Goal: Feedback & Contribution: Submit feedback/report problem

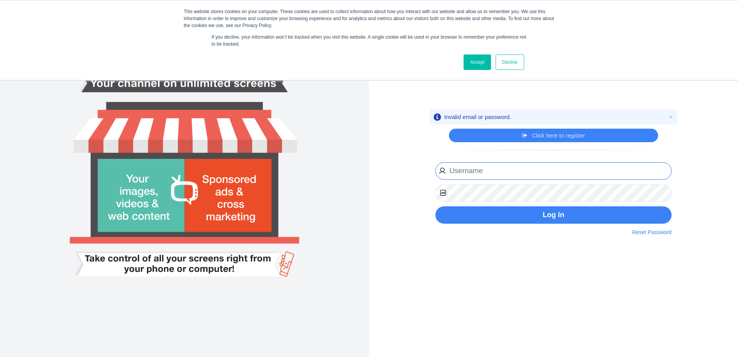
drag, startPoint x: 514, startPoint y: 164, endPoint x: 510, endPoint y: 169, distance: 6.1
click at [514, 164] on input "email" at bounding box center [553, 170] width 236 height 17
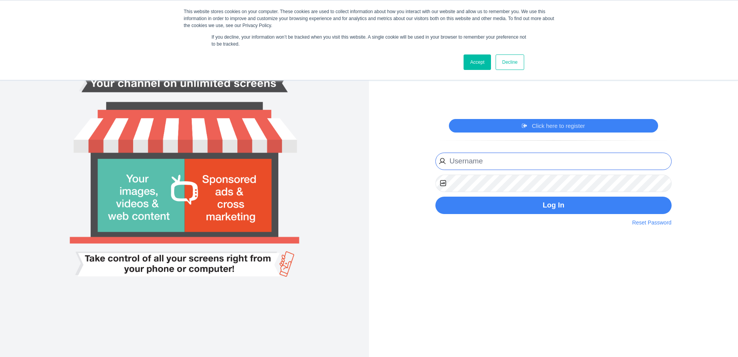
type input "[EMAIL_ADDRESS][PERSON_NAME][DOMAIN_NAME]"
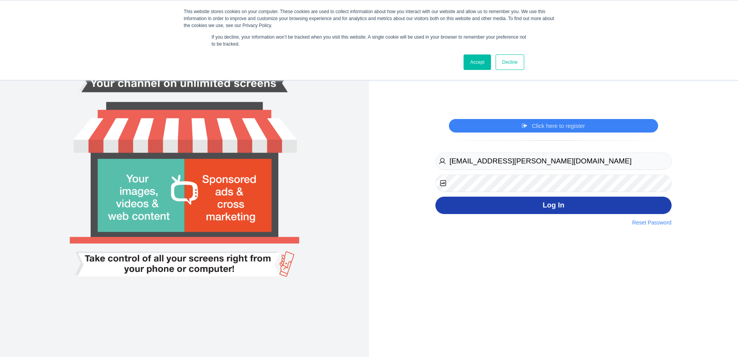
click at [519, 203] on button "Log In" at bounding box center [553, 204] width 236 height 17
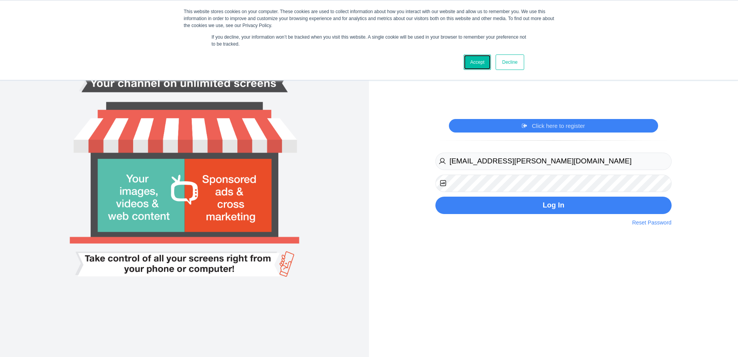
click at [470, 61] on link "Accept" at bounding box center [477, 61] width 27 height 15
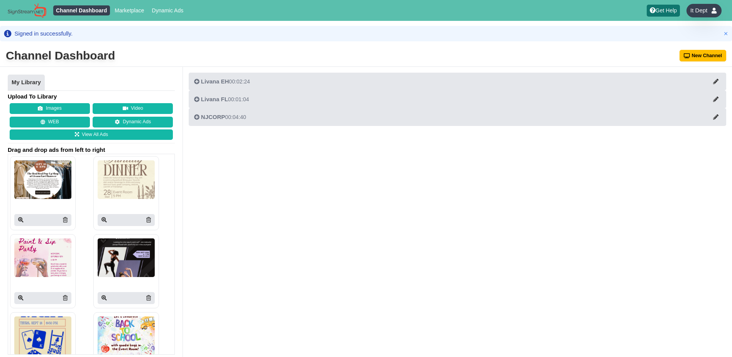
click at [699, 15] on div "It Dept" at bounding box center [704, 11] width 35 height 14
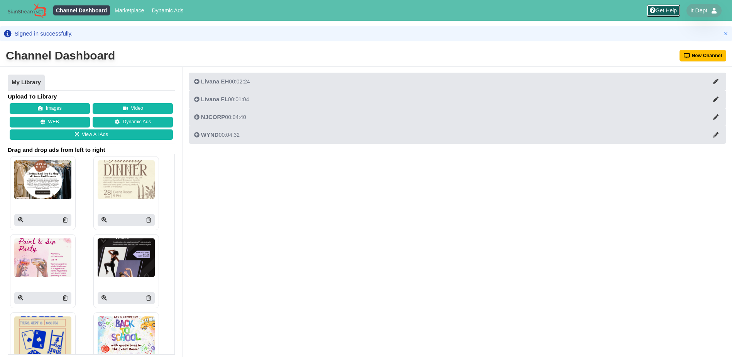
click at [674, 11] on link "Get Help" at bounding box center [663, 11] width 33 height 12
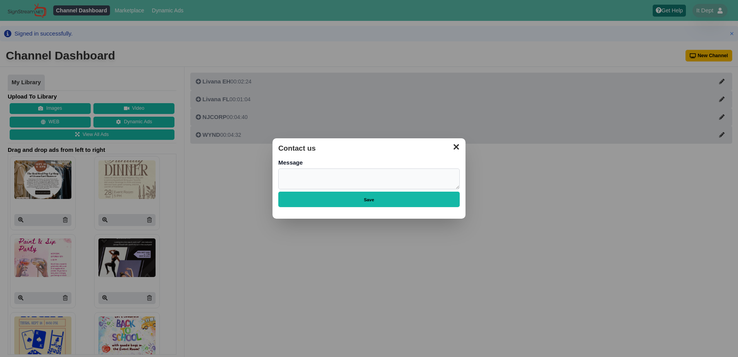
click at [456, 147] on button "✕" at bounding box center [456, 146] width 15 height 12
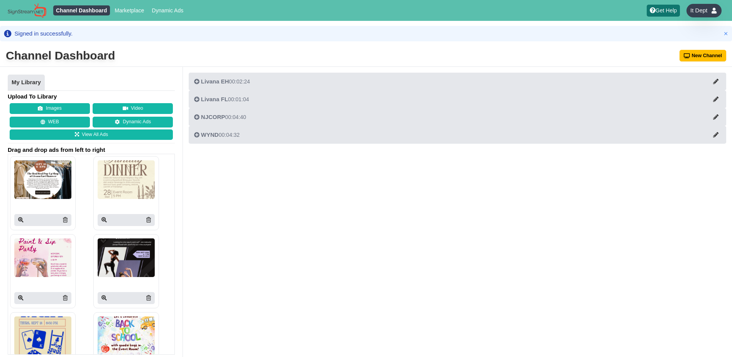
click at [705, 10] on span "It Dept" at bounding box center [699, 11] width 17 height 8
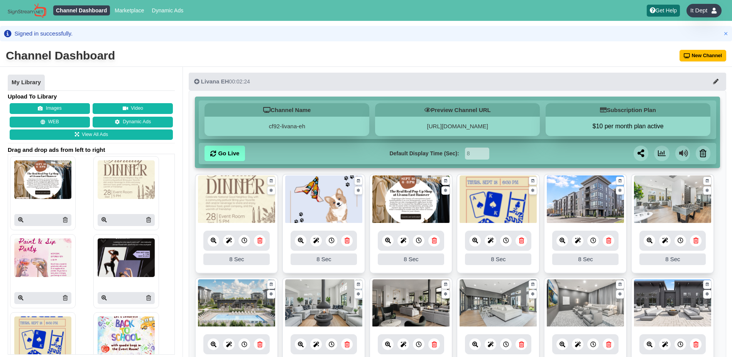
click at [700, 9] on span "It Dept" at bounding box center [699, 11] width 17 height 8
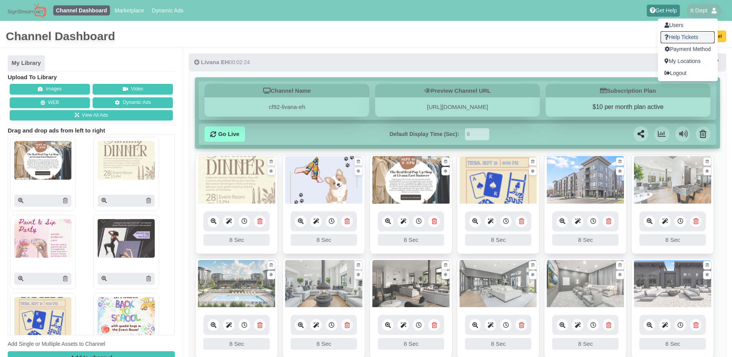
click at [684, 36] on link "Help Tickets" at bounding box center [688, 37] width 54 height 12
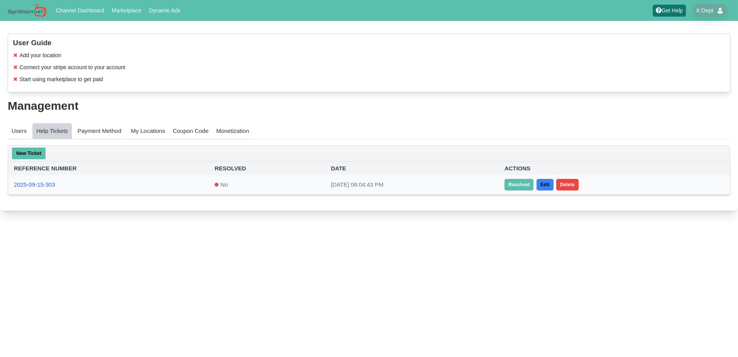
click at [245, 186] on div "No" at bounding box center [267, 185] width 105 height 8
click at [33, 186] on link "2025-09-15-303" at bounding box center [34, 184] width 41 height 7
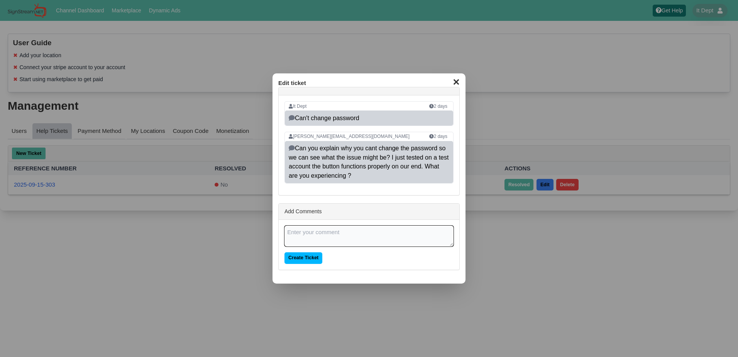
click at [457, 81] on button "✕" at bounding box center [456, 81] width 15 height 12
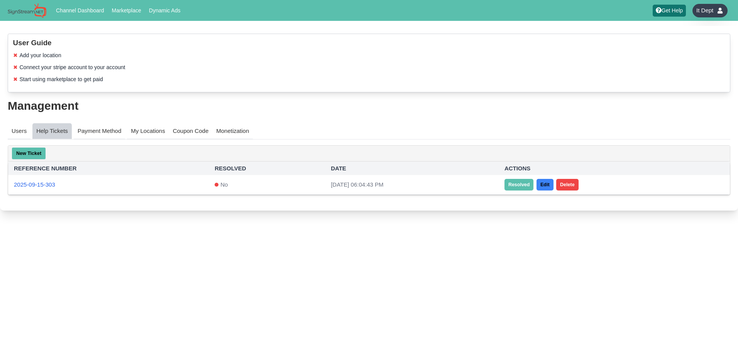
click at [711, 14] on span "It Dept" at bounding box center [704, 11] width 17 height 8
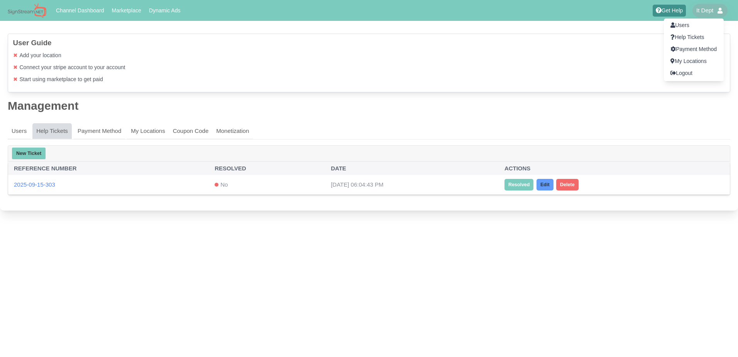
click at [617, 47] on div at bounding box center [369, 178] width 738 height 357
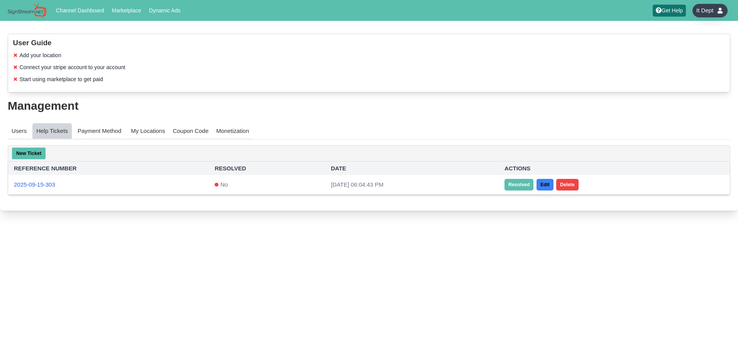
click at [713, 15] on div "It Dept" at bounding box center [710, 11] width 35 height 14
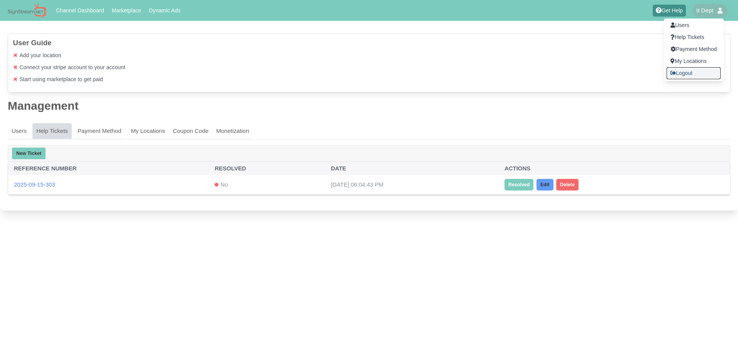
click at [696, 71] on link "Logout" at bounding box center [694, 73] width 54 height 12
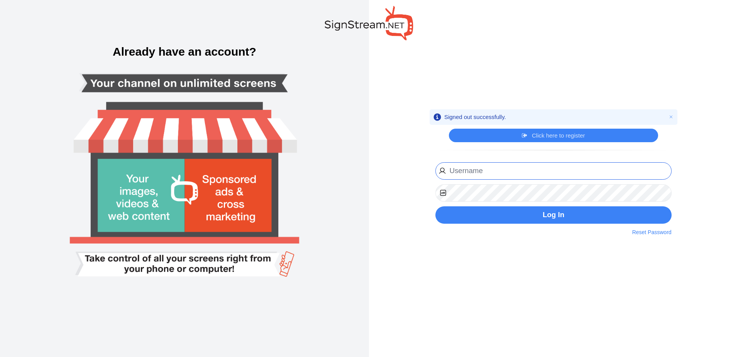
click at [520, 171] on input "email" at bounding box center [553, 170] width 236 height 17
type input "[EMAIL_ADDRESS][PERSON_NAME][DOMAIN_NAME]"
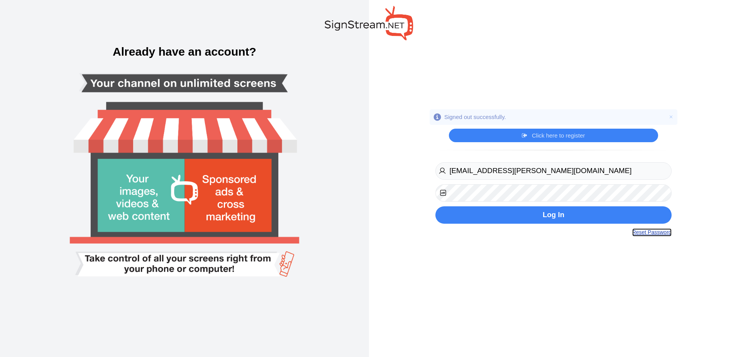
click at [644, 235] on link "Reset Password" at bounding box center [651, 232] width 39 height 8
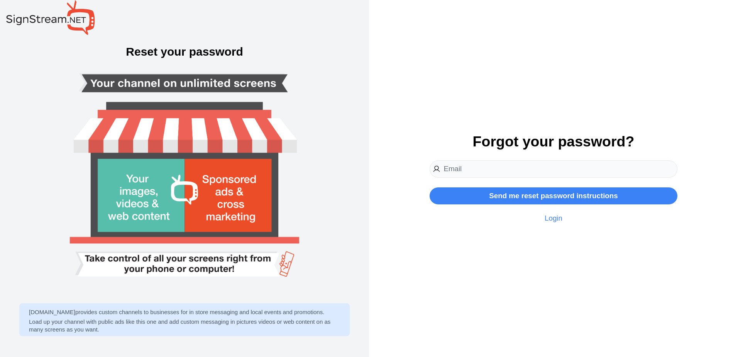
click at [531, 170] on input "email" at bounding box center [553, 168] width 247 height 17
type input "[EMAIL_ADDRESS][PERSON_NAME][DOMAIN_NAME]"
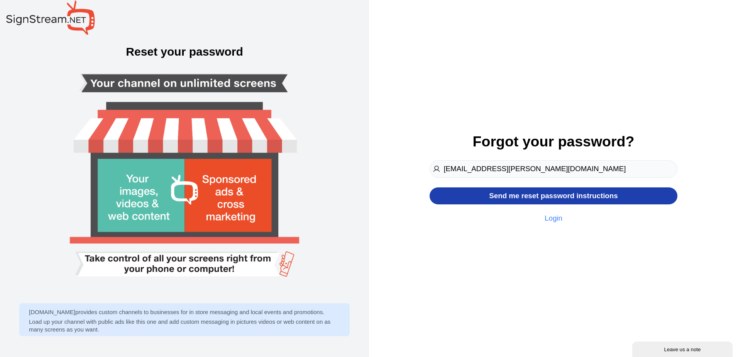
click at [551, 198] on button "Send me reset password instructions" at bounding box center [553, 195] width 247 height 17
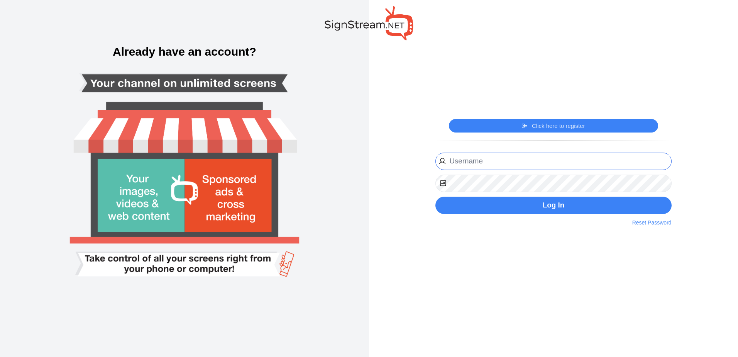
click at [539, 166] on input "email" at bounding box center [553, 160] width 236 height 17
type input "[EMAIL_ADDRESS][PERSON_NAME][DOMAIN_NAME]"
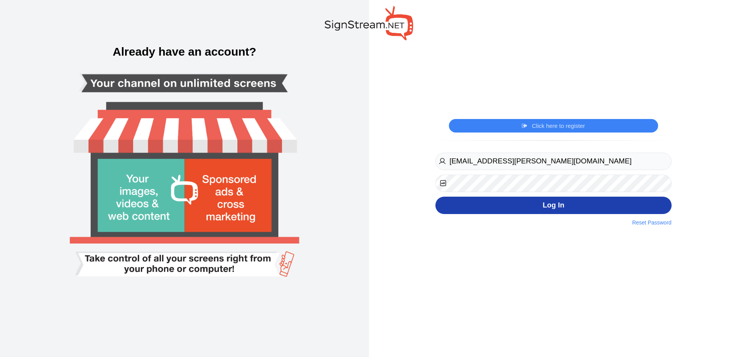
click at [544, 207] on button "Log In" at bounding box center [553, 204] width 236 height 17
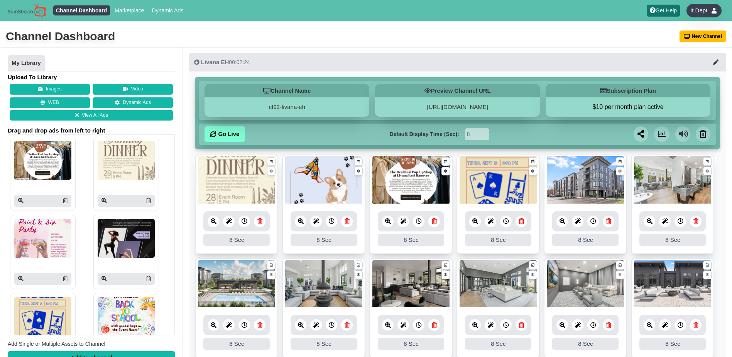
click at [698, 12] on span "It Dept" at bounding box center [699, 11] width 17 height 8
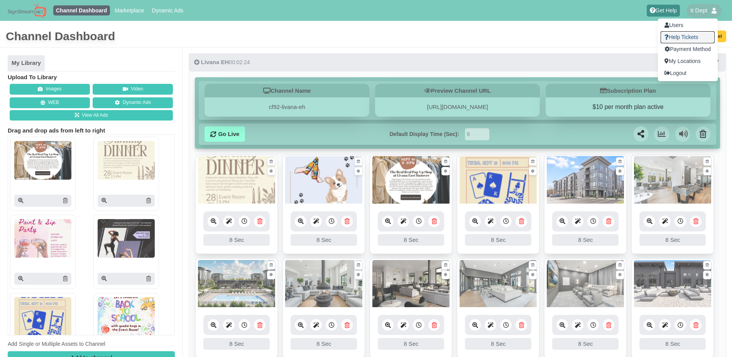
click at [686, 37] on link "Help Tickets" at bounding box center [688, 37] width 54 height 12
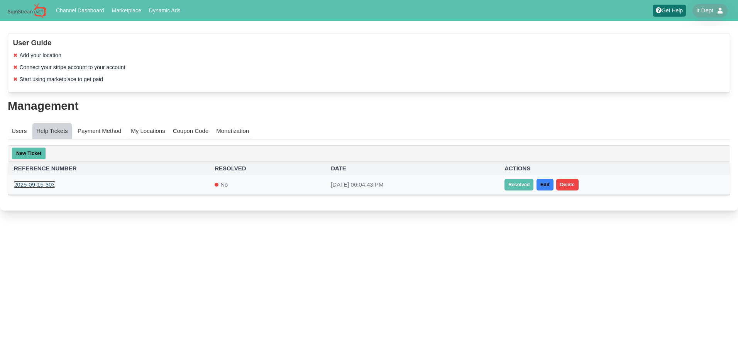
click at [36, 185] on link "2025-09-15-303" at bounding box center [34, 184] width 41 height 7
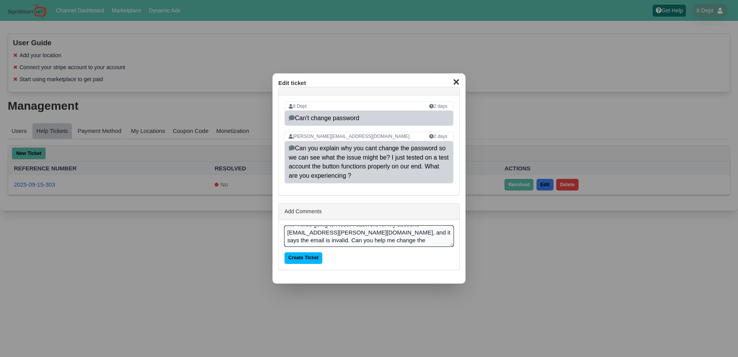
scroll to position [8, 0]
type textarea "Hi! I tried going to Reset Password for my account: itdept@kushner.com, and it …"
click at [317, 255] on input "Create Ticket" at bounding box center [304, 258] width 38 height 12
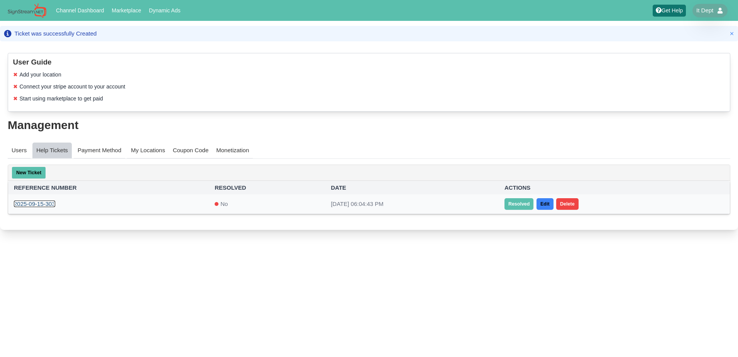
click at [46, 201] on link "2025-09-15-303" at bounding box center [34, 203] width 41 height 7
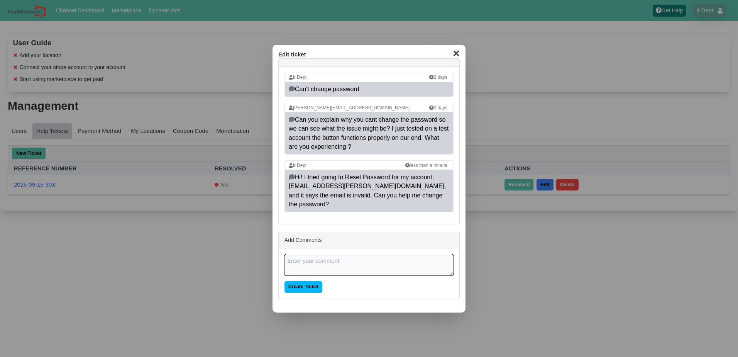
click at [570, 112] on dialog "✕ Edit ticket It Dept 2 days Can't change password [PERSON_NAME][EMAIL_ADDRESS]…" at bounding box center [369, 178] width 738 height 357
click at [459, 57] on button "✕" at bounding box center [456, 53] width 15 height 12
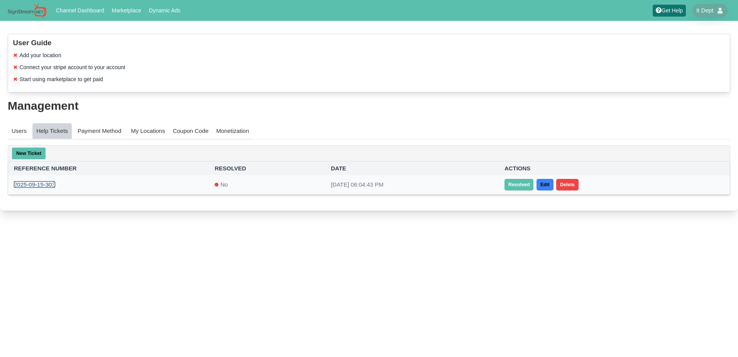
click at [30, 185] on link "2025-09-15-303" at bounding box center [34, 184] width 41 height 7
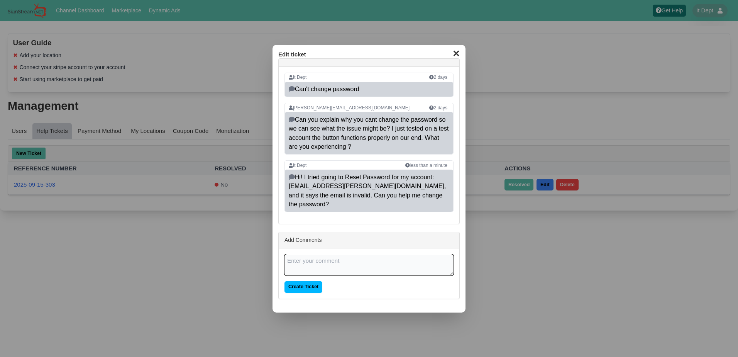
click at [459, 58] on button "✕" at bounding box center [456, 53] width 15 height 12
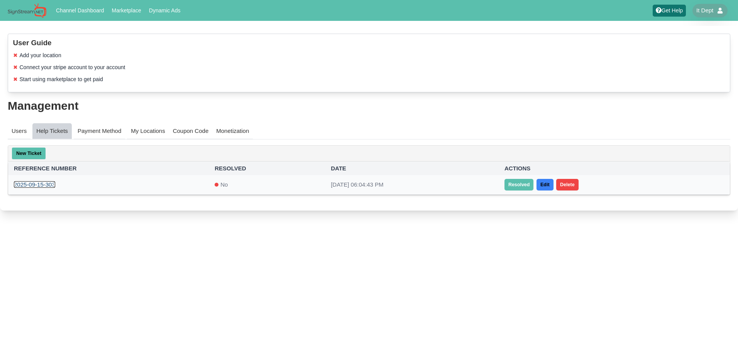
click at [37, 183] on link "2025-09-15-303" at bounding box center [34, 184] width 41 height 7
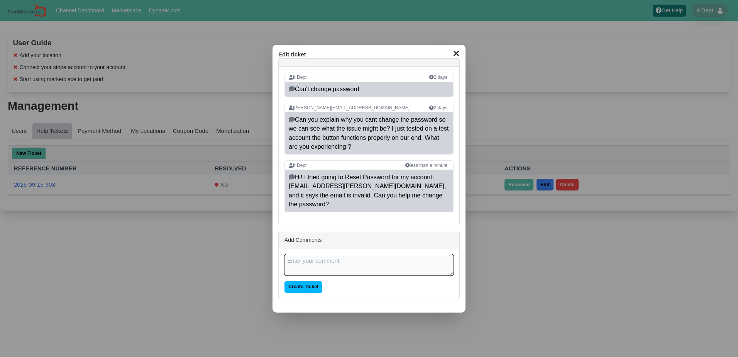
click at [461, 58] on button "✕" at bounding box center [456, 53] width 15 height 12
